Goal: Information Seeking & Learning: Learn about a topic

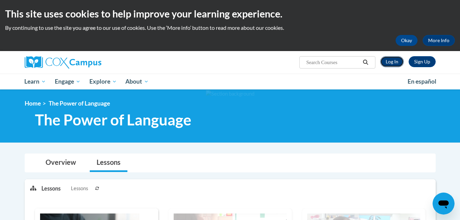
click at [395, 59] on link "Log In" at bounding box center [393, 61] width 24 height 11
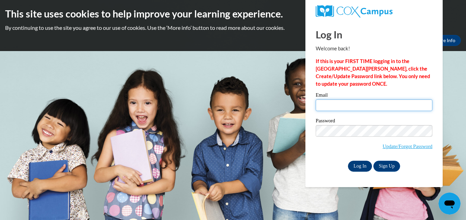
type input "niaelletalley@student.hcps.org"
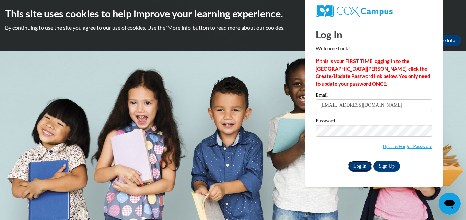
click at [367, 161] on input "Log In" at bounding box center [360, 166] width 24 height 11
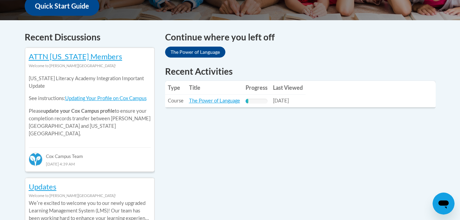
scroll to position [272, 0]
click at [201, 103] on link "The Power of Language" at bounding box center [214, 100] width 51 height 6
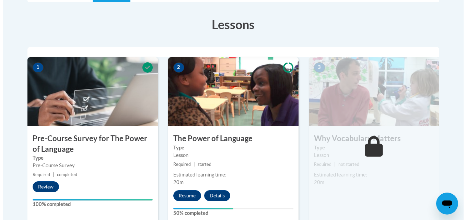
scroll to position [184, 0]
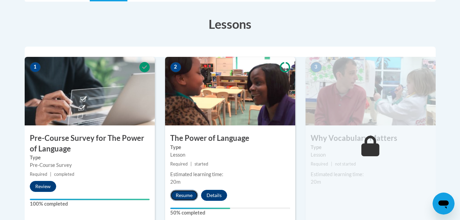
click at [182, 192] on button "Resume" at bounding box center [184, 195] width 28 height 11
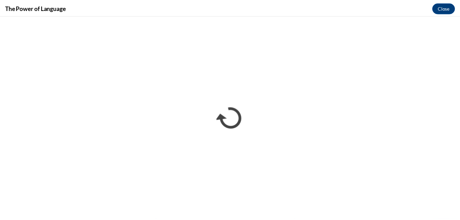
scroll to position [0, 0]
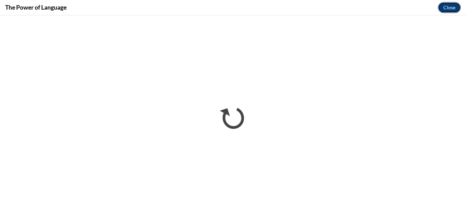
click at [447, 2] on button "Close" at bounding box center [448, 7] width 23 height 11
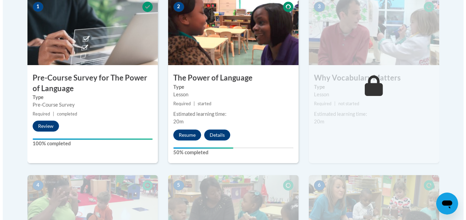
scroll to position [297, 0]
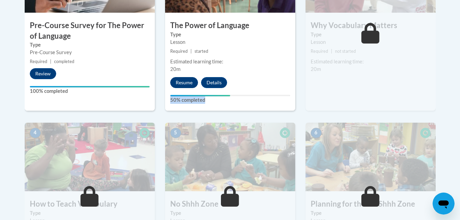
drag, startPoint x: 220, startPoint y: 107, endPoint x: 184, endPoint y: 80, distance: 44.7
click at [184, 80] on div "2 The Power of Language Type Lesson Required | started Estimated learning time:…" at bounding box center [230, 27] width 130 height 167
drag, startPoint x: 184, startPoint y: 80, endPoint x: 177, endPoint y: 79, distance: 7.2
click at [177, 79] on button "Resume" at bounding box center [184, 82] width 28 height 11
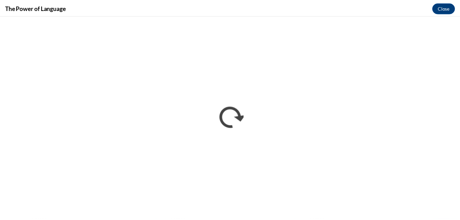
scroll to position [0, 0]
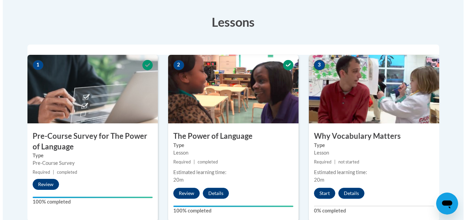
scroll to position [234, 0]
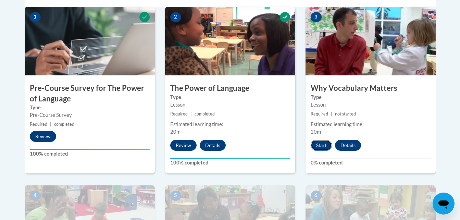
click at [328, 146] on button "Start" at bounding box center [321, 145] width 21 height 11
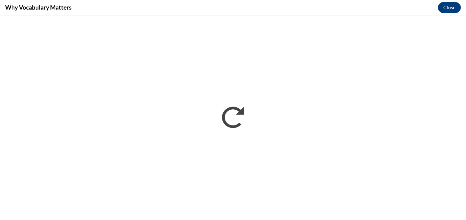
scroll to position [0, 0]
